Goal: Information Seeking & Learning: Learn about a topic

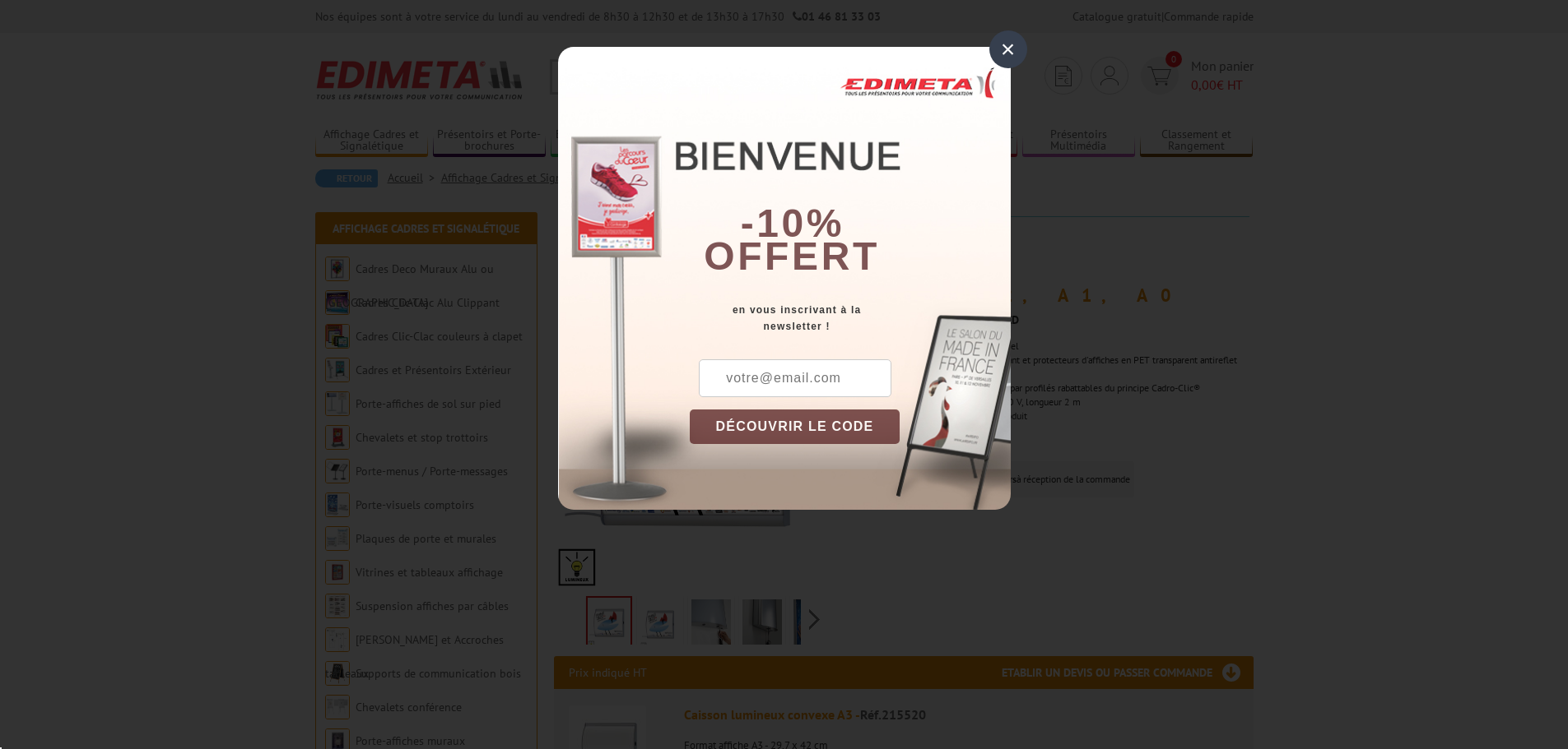
scroll to position [247, 0]
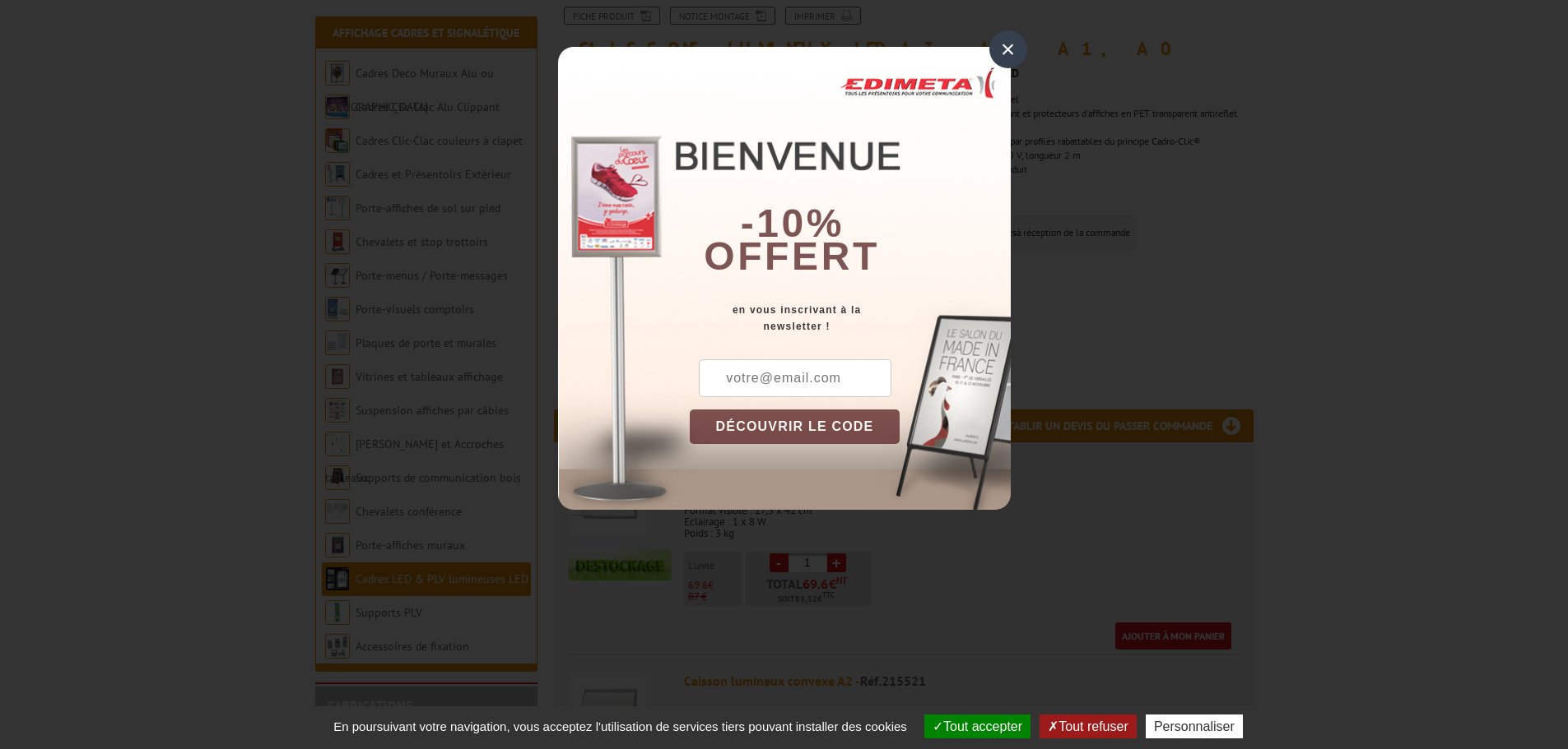
click at [1004, 38] on div "×" at bounding box center [1008, 49] width 38 height 38
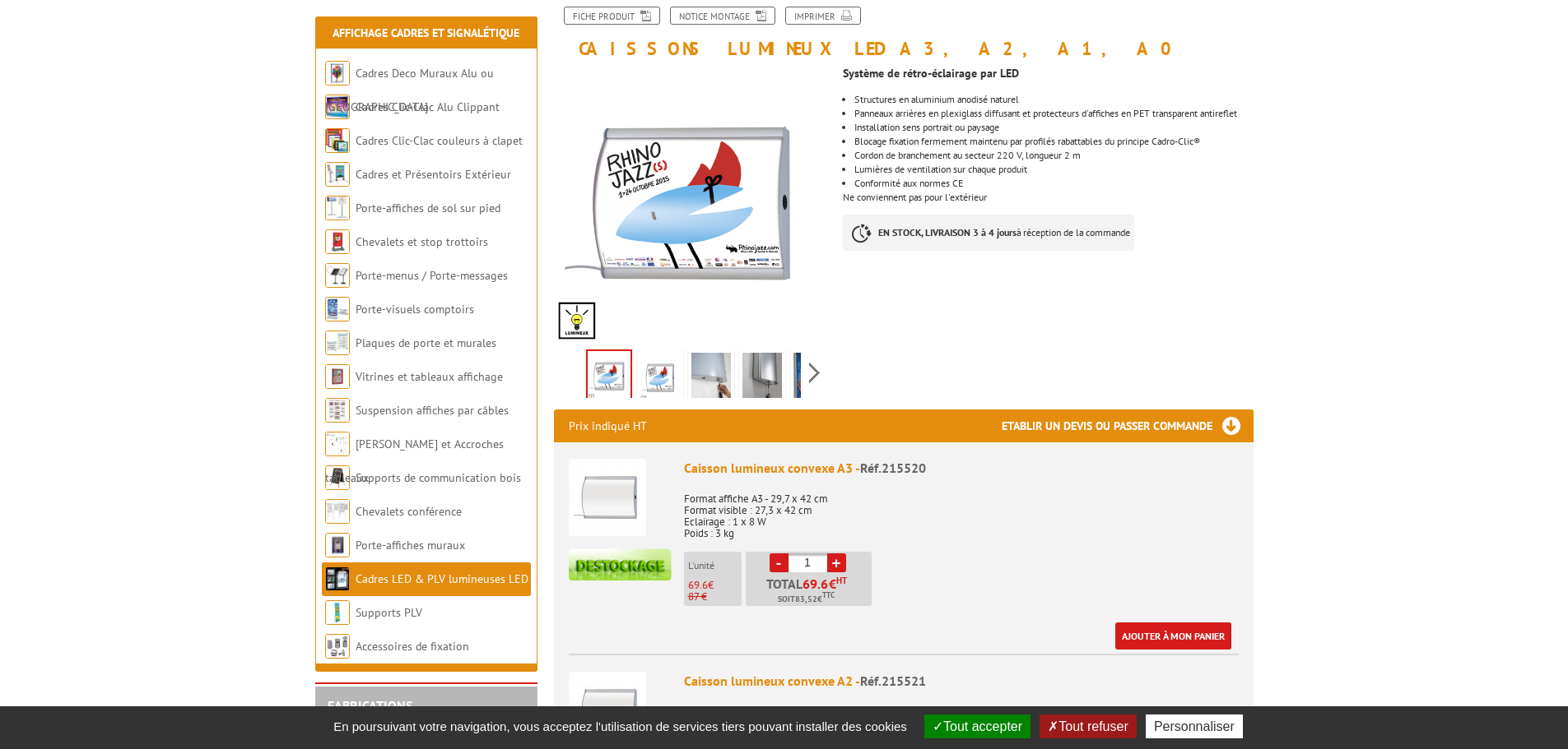
click at [729, 376] on img at bounding box center [710, 378] width 40 height 51
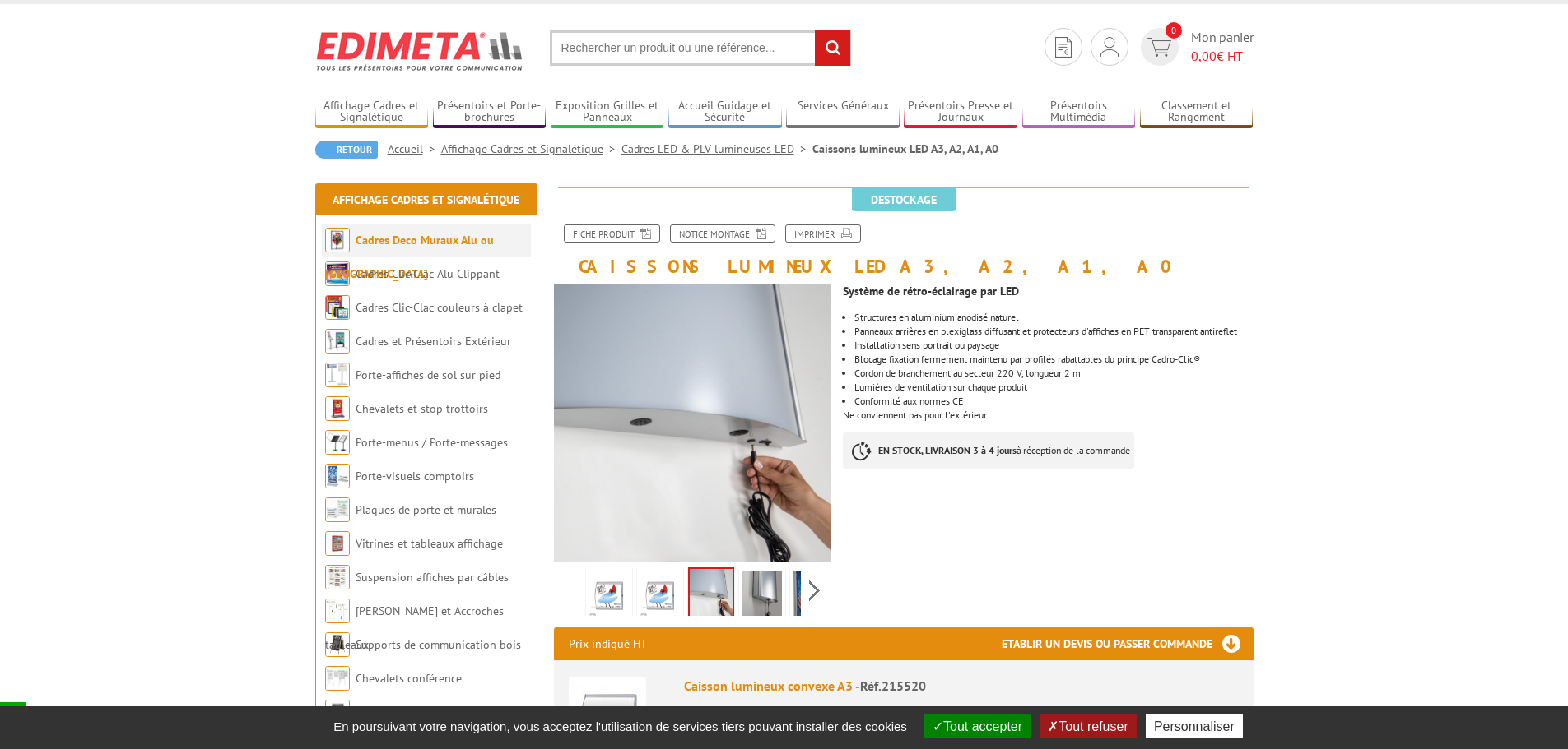
scroll to position [0, 0]
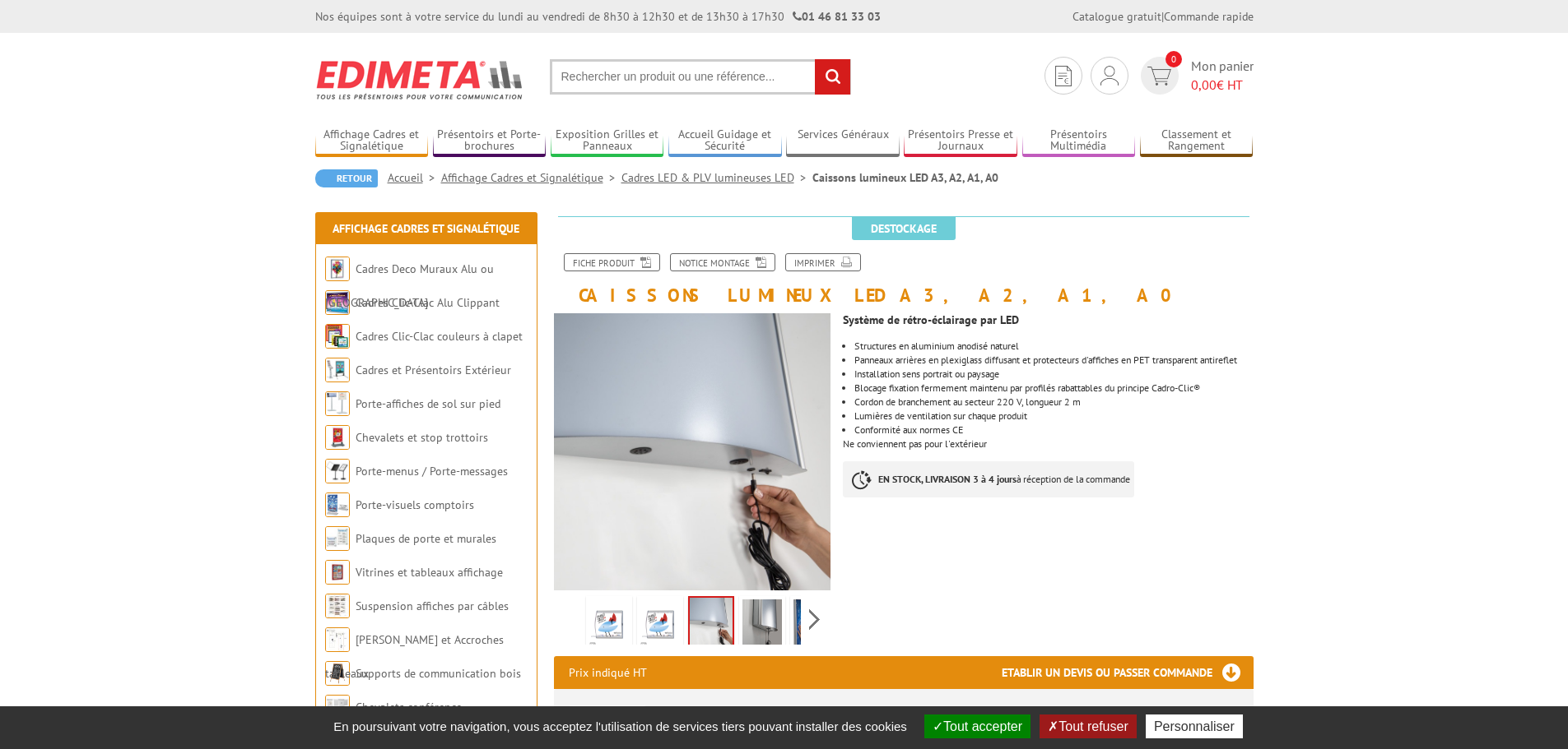
click at [621, 66] on input "text" at bounding box center [700, 77] width 301 height 36
type input "cadre lumineux"
click at [814, 59] on input "rechercher" at bounding box center [832, 77] width 36 height 36
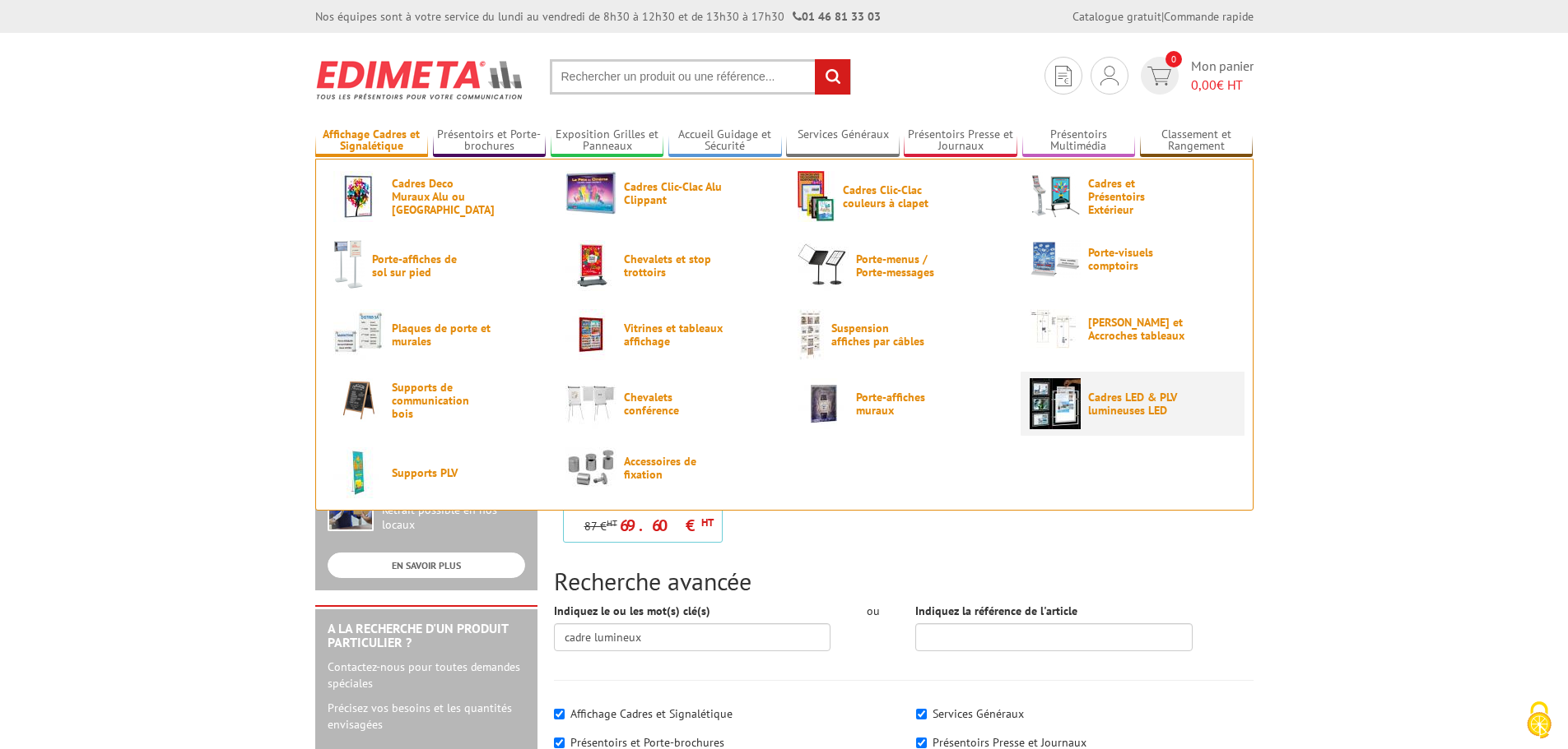
click at [1143, 404] on span "Cadres LED & PLV lumineuses LED" at bounding box center [1137, 403] width 99 height 26
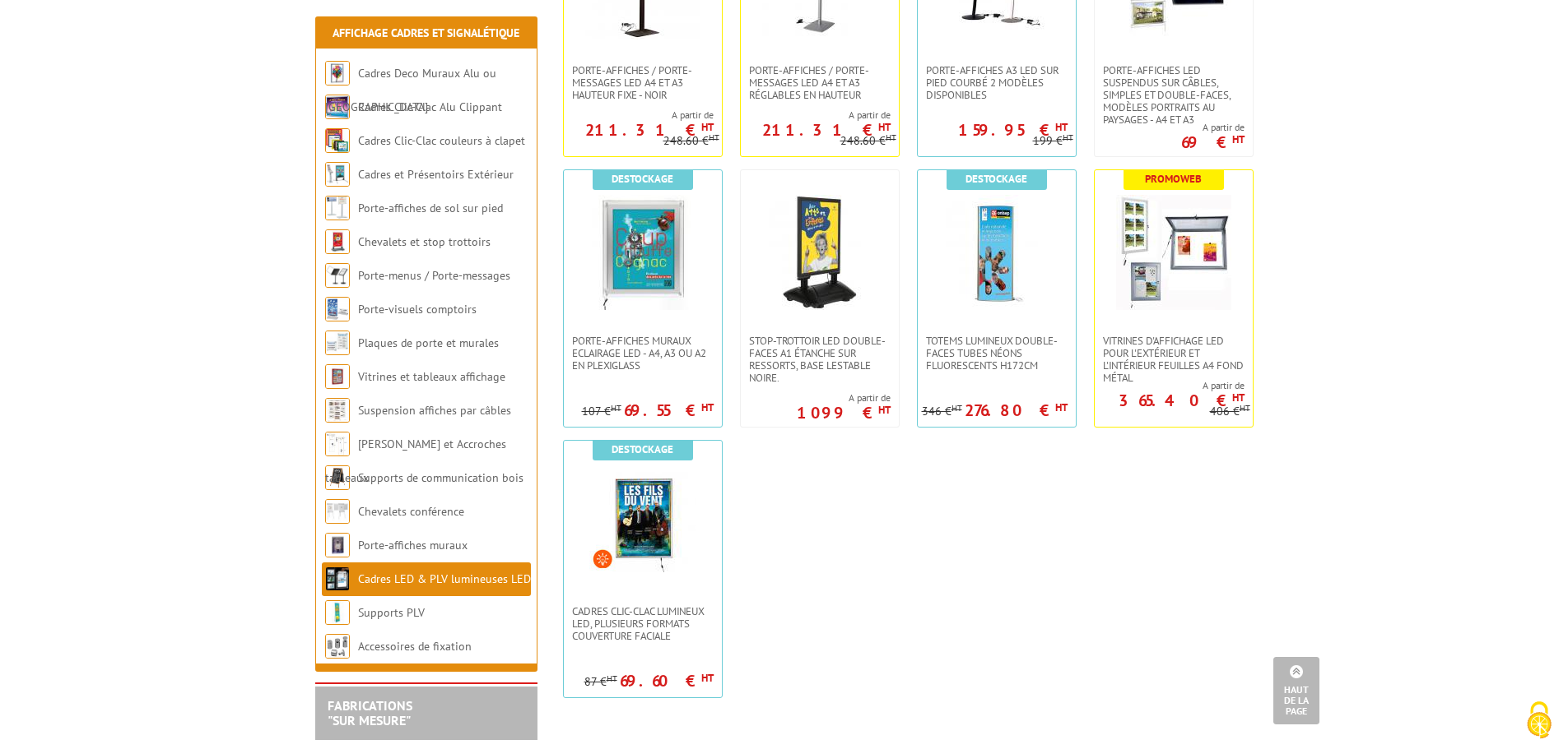
scroll to position [1069, 0]
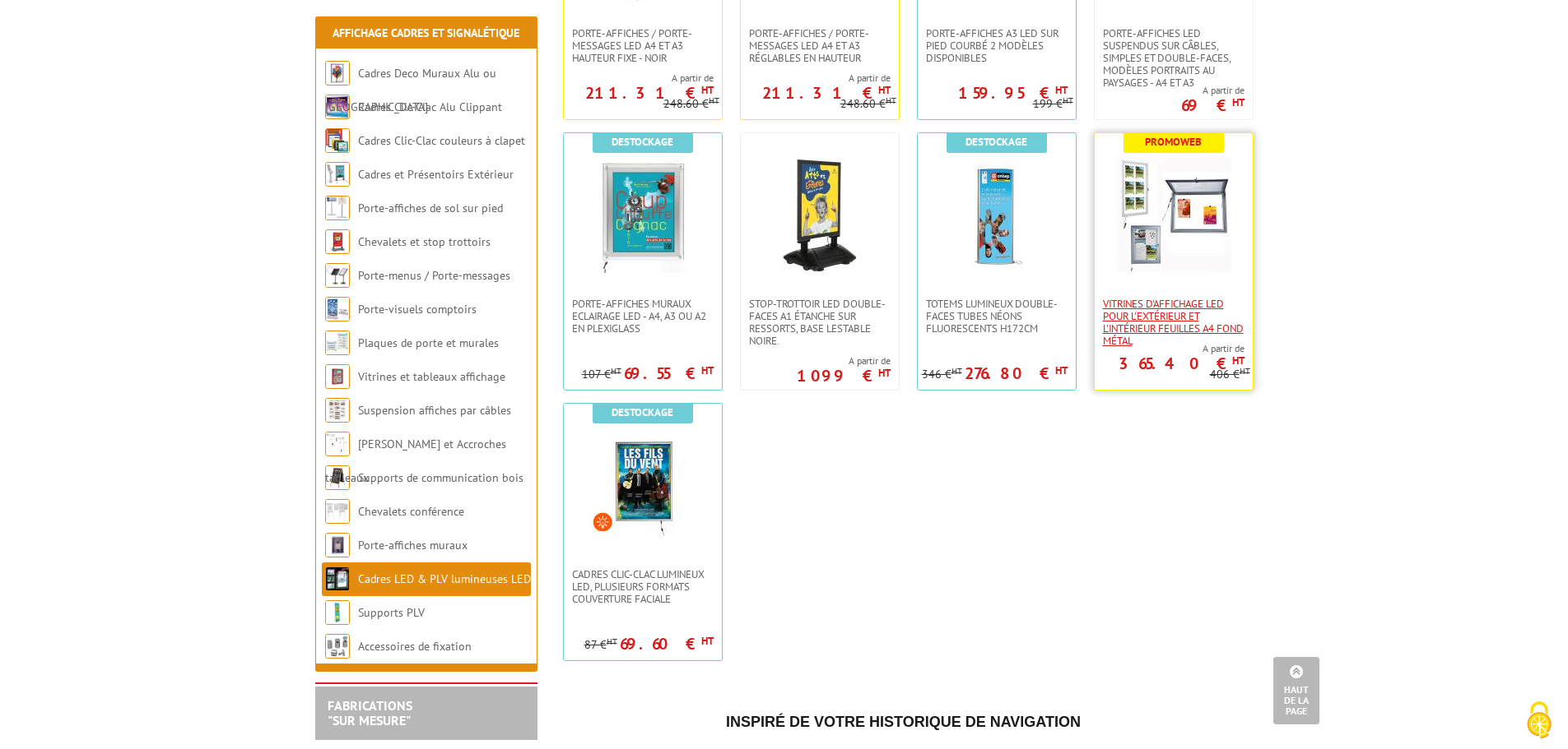
click at [1208, 303] on span "Vitrines d'affichage LED pour l'extérieur et l'intérieur feuilles A4 fond métal" at bounding box center [1173, 322] width 141 height 49
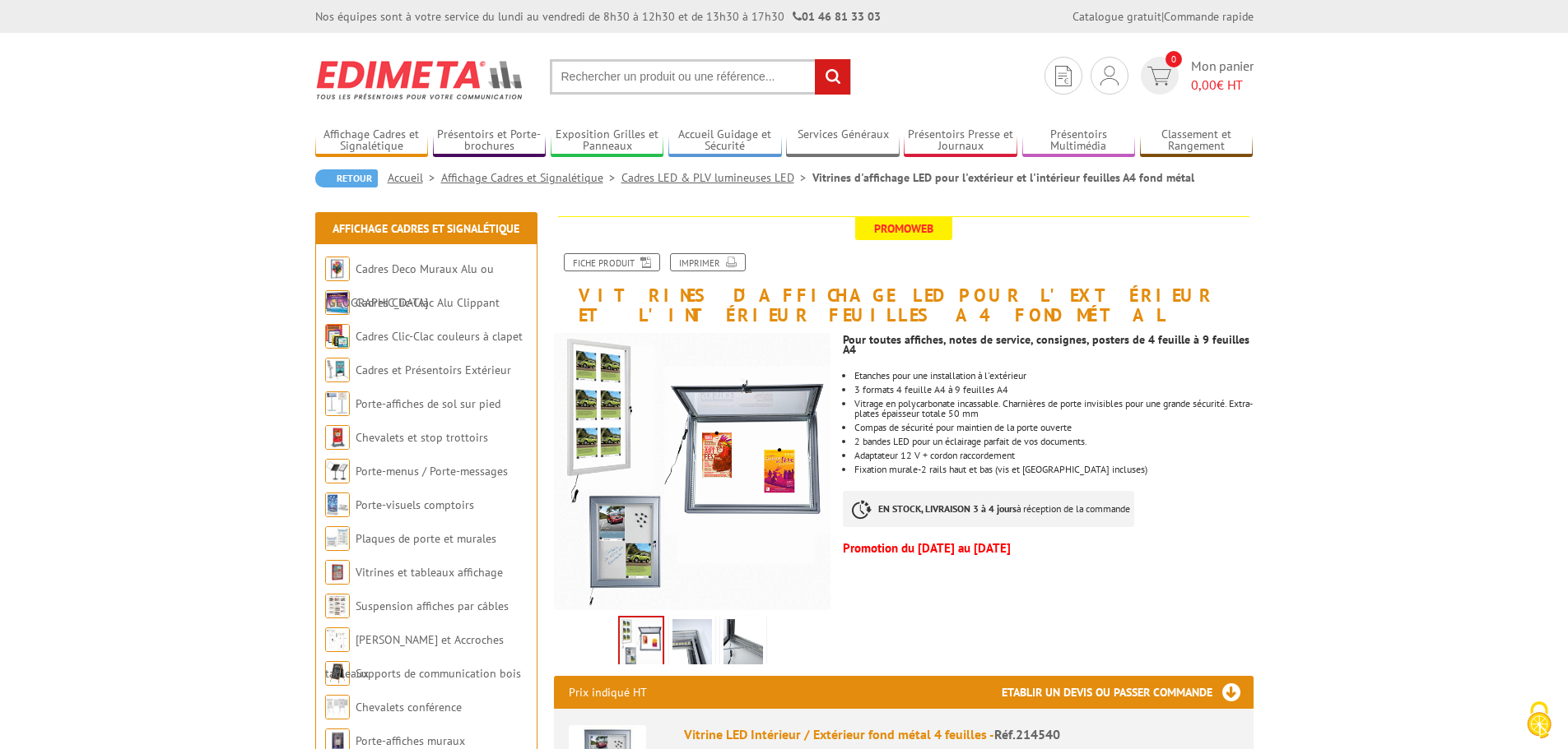
scroll to position [82, 0]
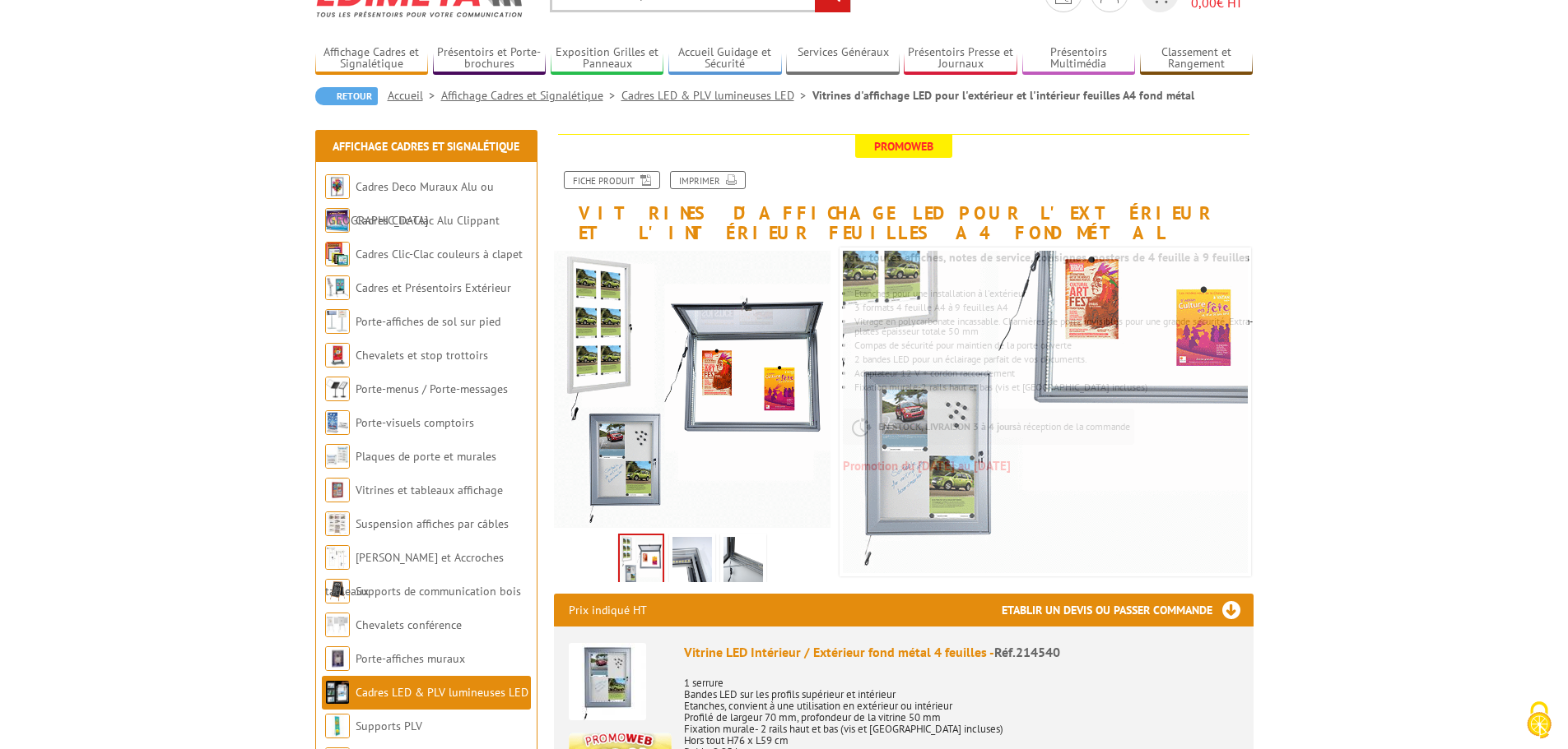
click at [682, 568] on img at bounding box center [692, 562] width 40 height 51
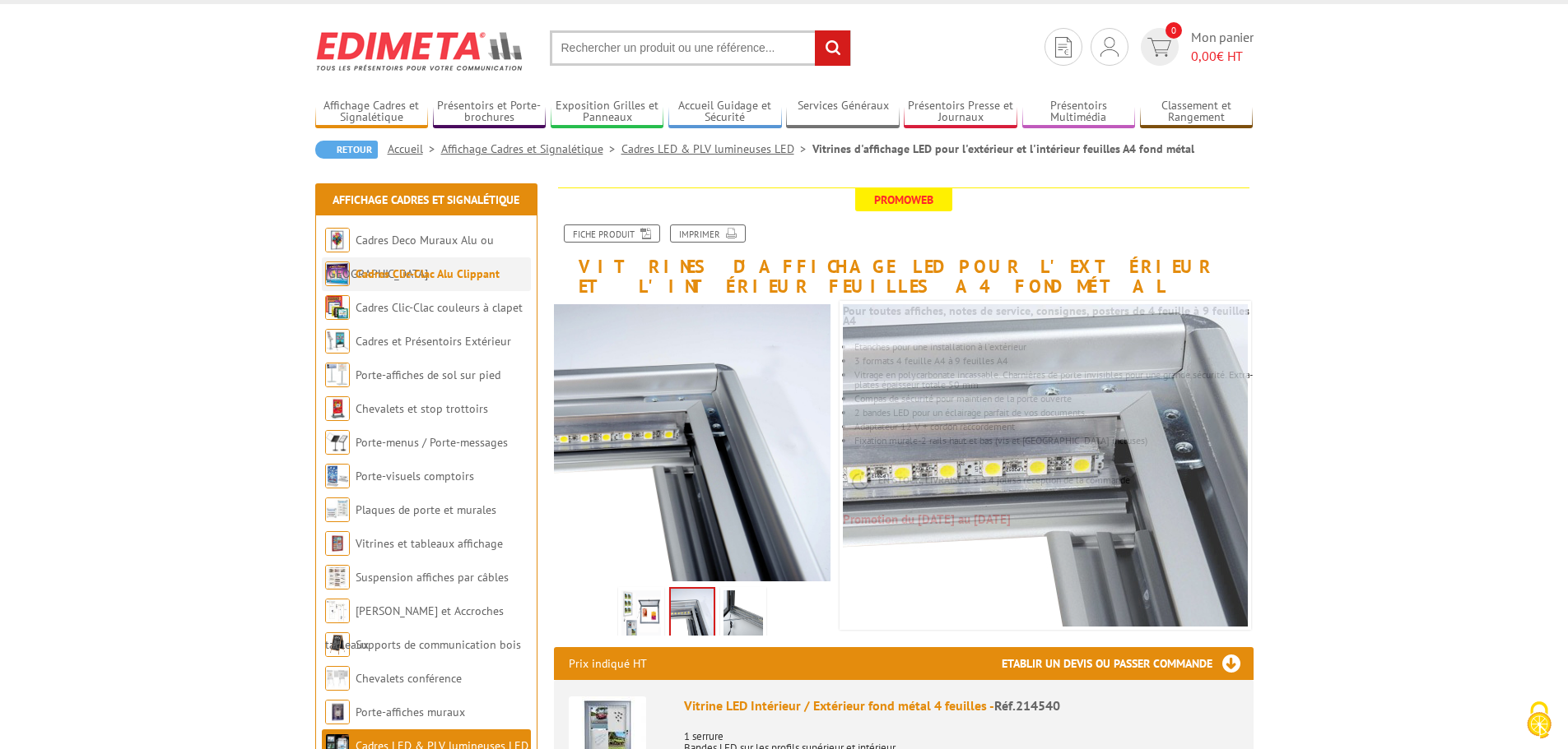
scroll to position [0, 0]
